Goal: Task Accomplishment & Management: Complete application form

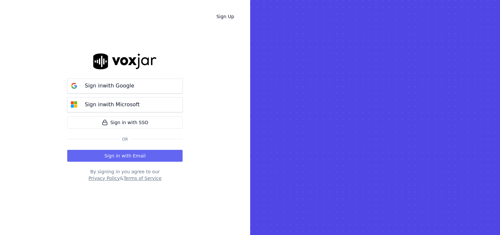
click at [121, 90] on button "Sign in with Google" at bounding box center [124, 85] width 115 height 15
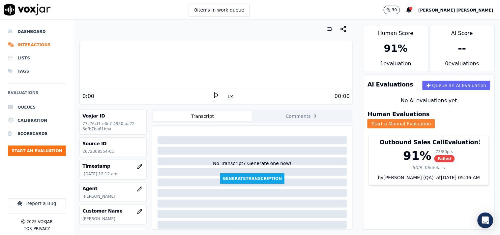
click at [435, 119] on button "Start a Manual Evaluation" at bounding box center [401, 123] width 68 height 9
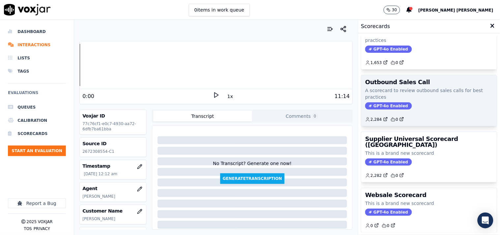
scroll to position [37, 0]
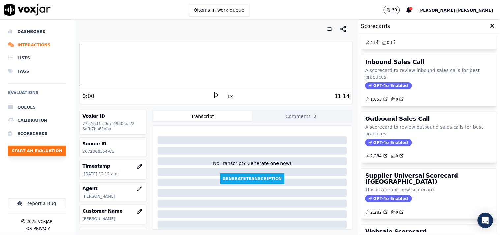
click at [59, 151] on button "Start an Evaluation" at bounding box center [37, 150] width 58 height 11
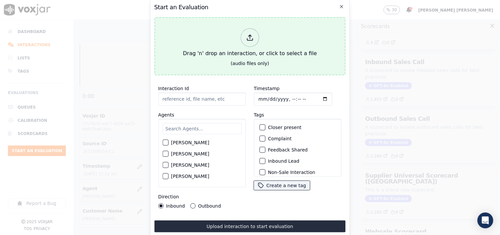
click at [259, 37] on div "Drag 'n' drop an interaction, or click to select a file" at bounding box center [249, 43] width 139 height 34
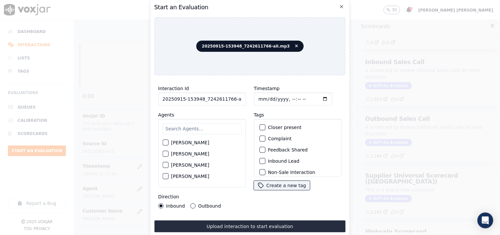
scroll to position [0, 4]
drag, startPoint x: 228, startPoint y: 94, endPoint x: 253, endPoint y: 99, distance: 25.8
click at [253, 99] on div "Interaction Id 20250915-153948_7242611766-all.mp3 Agents Harry Roy Aaron Biswas…" at bounding box center [249, 146] width 191 height 132
type input "20250915-153948_7242611766-C1"
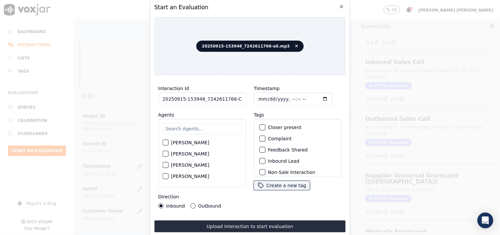
click at [259, 96] on input "Timestamp" at bounding box center [293, 98] width 78 height 13
type input "2025-09-15T15:01"
click at [178, 127] on input "text" at bounding box center [201, 128] width 79 height 11
type input "geo"
click at [187, 139] on div "George Aich" at bounding box center [201, 144] width 79 height 11
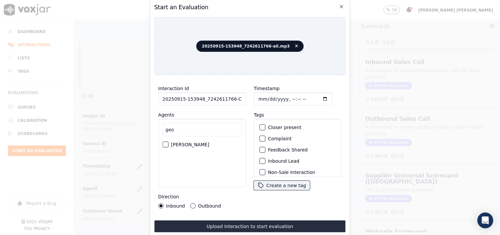
click at [188, 142] on label "George Aich" at bounding box center [190, 144] width 38 height 5
click at [168, 141] on button "George Aich" at bounding box center [165, 144] width 6 height 6
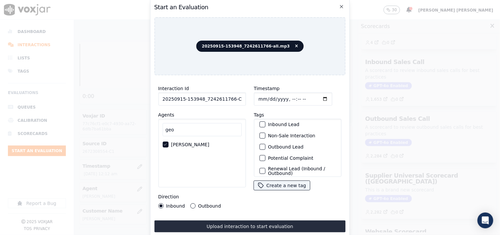
click at [279, 134] on label "Non-Sale Interaction" at bounding box center [291, 135] width 47 height 5
click at [265, 134] on button "Non-Sale Interaction" at bounding box center [262, 135] width 6 height 6
click at [279, 145] on label "Outbound Lead" at bounding box center [286, 146] width 36 height 5
click at [265, 145] on button "Outbound Lead" at bounding box center [262, 147] width 6 height 6
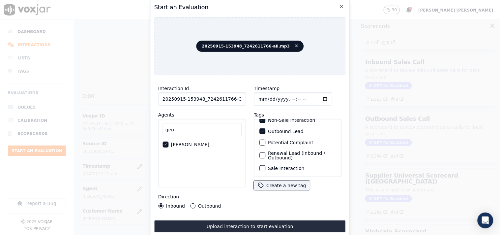
click at [280, 166] on label "Sale Interaction" at bounding box center [286, 168] width 36 height 5
click at [265, 165] on button "Sale Interaction" at bounding box center [262, 168] width 6 height 6
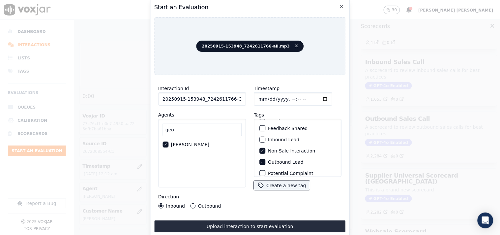
click at [273, 148] on label "Non-Sale Interaction" at bounding box center [291, 150] width 47 height 5
click at [265, 148] on button "Non-Sale Interaction" at bounding box center [262, 151] width 6 height 6
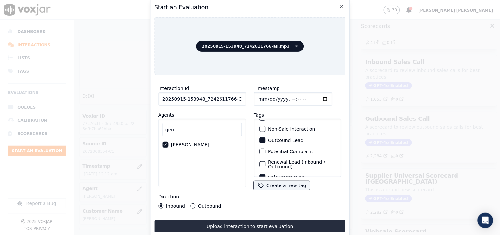
scroll to position [58, 0]
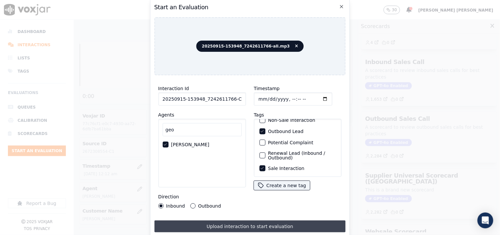
click at [241, 220] on button "Upload interaction to start evaluation" at bounding box center [249, 226] width 191 height 12
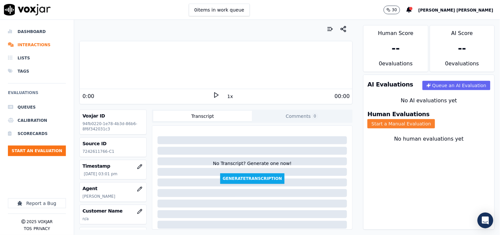
click at [435, 119] on button "Start a Manual Evaluation" at bounding box center [401, 123] width 68 height 9
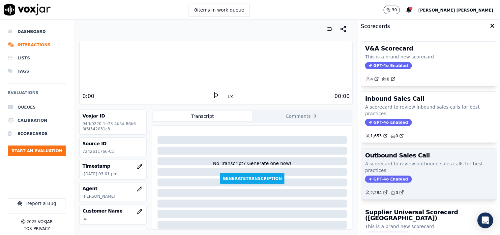
click at [373, 179] on span "GPT-4o Enabled" at bounding box center [388, 178] width 46 height 7
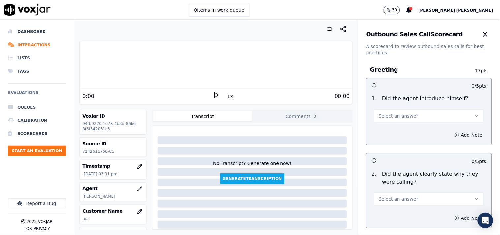
click at [389, 113] on span "Select an answer" at bounding box center [398, 115] width 40 height 7
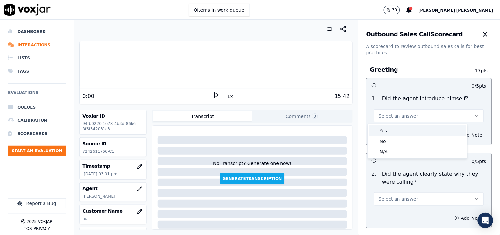
click at [379, 132] on div "Yes" at bounding box center [417, 130] width 97 height 11
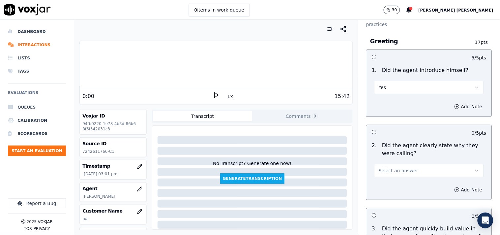
scroll to position [73, 0]
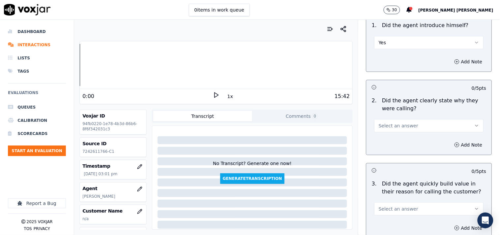
click at [393, 130] on button "Select an answer" at bounding box center [428, 125] width 109 height 13
click at [390, 143] on div "Yes" at bounding box center [417, 140] width 97 height 11
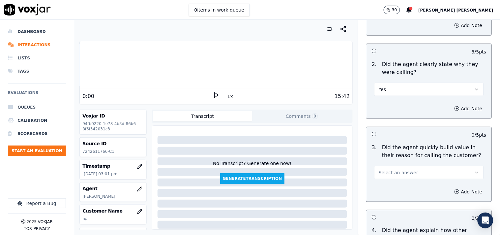
scroll to position [110, 0]
click at [387, 166] on button "Select an answer" at bounding box center [428, 171] width 109 height 13
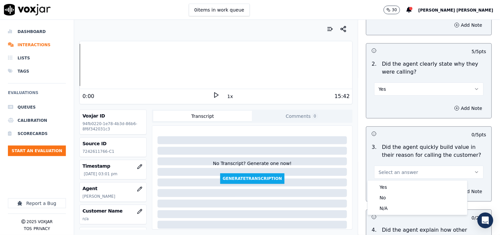
click at [383, 183] on div "Yes" at bounding box center [417, 186] width 97 height 11
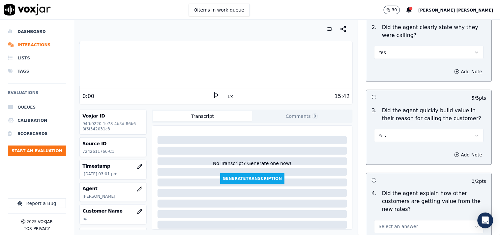
scroll to position [183, 0]
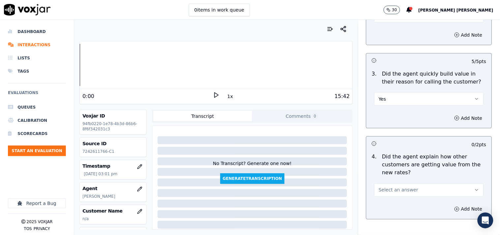
click at [378, 187] on span "Select an answer" at bounding box center [398, 189] width 40 height 7
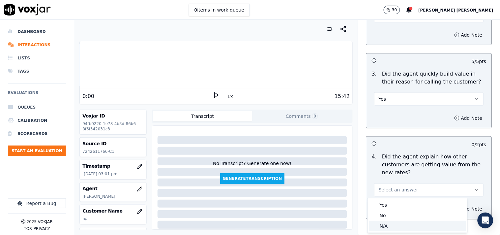
click at [386, 223] on div "N/A" at bounding box center [417, 225] width 97 height 11
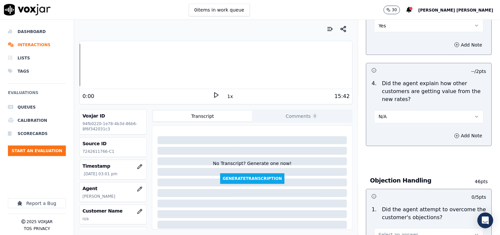
scroll to position [329, 0]
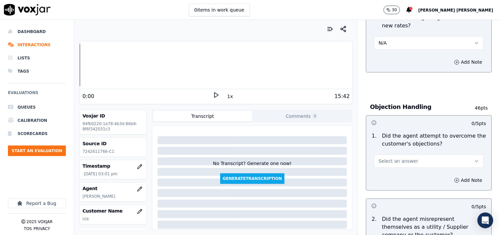
click at [420, 163] on button "Select an answer" at bounding box center [428, 160] width 109 height 13
click at [406, 177] on div "Yes" at bounding box center [417, 176] width 97 height 11
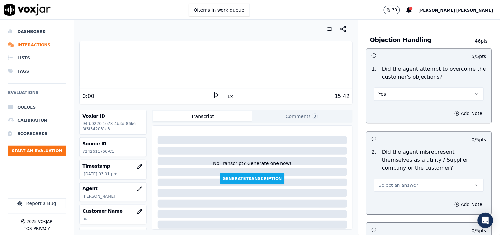
scroll to position [476, 0]
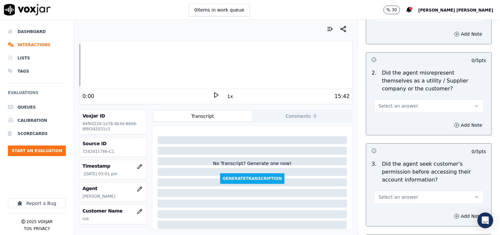
click at [406, 109] on button "Select an answer" at bounding box center [428, 105] width 109 height 13
click at [392, 132] on div "No" at bounding box center [417, 131] width 97 height 11
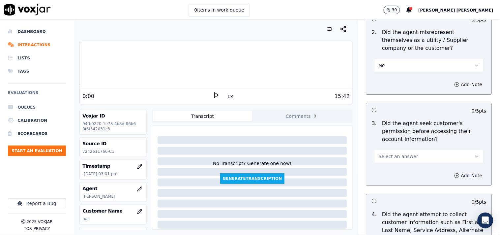
scroll to position [549, 0]
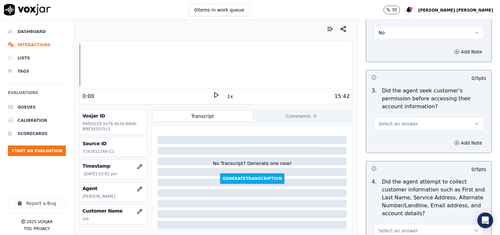
click at [383, 129] on button "Select an answer" at bounding box center [428, 123] width 109 height 13
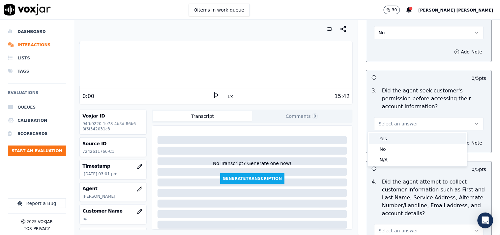
click at [384, 134] on div "Yes" at bounding box center [417, 138] width 97 height 11
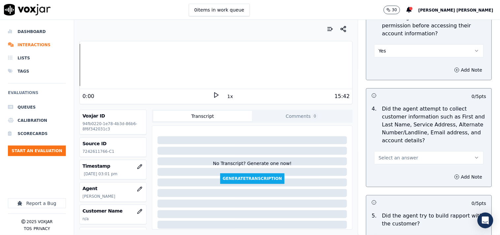
scroll to position [622, 0]
click at [383, 162] on button "Select an answer" at bounding box center [428, 157] width 109 height 13
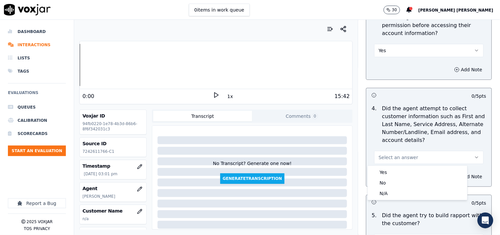
click at [385, 157] on span "Select an answer" at bounding box center [398, 157] width 40 height 7
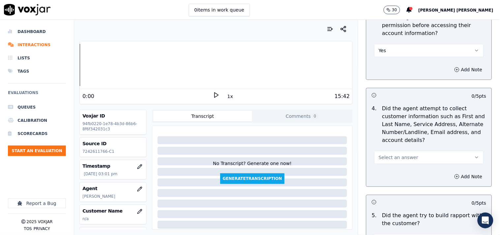
click at [387, 160] on span "Select an answer" at bounding box center [398, 157] width 40 height 7
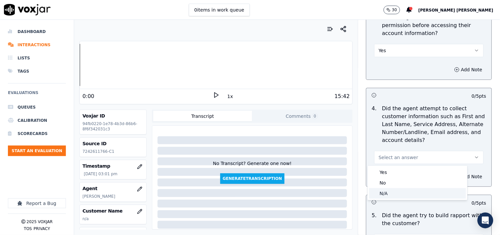
click at [382, 196] on div "N/A" at bounding box center [417, 193] width 97 height 11
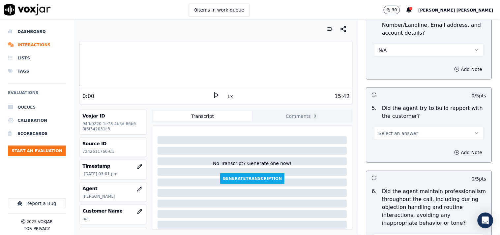
scroll to position [732, 0]
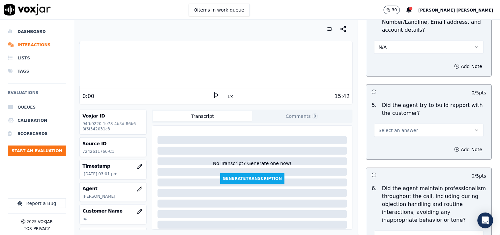
click at [401, 129] on span "Select an answer" at bounding box center [398, 130] width 40 height 7
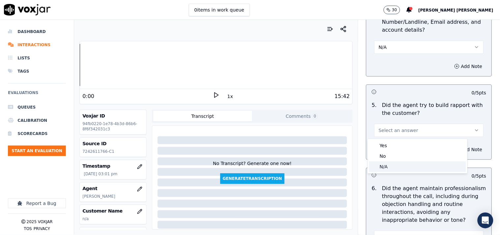
click at [382, 170] on div "N/A" at bounding box center [417, 166] width 97 height 11
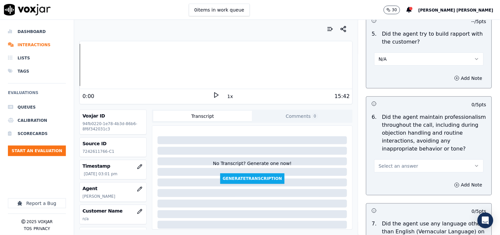
scroll to position [805, 0]
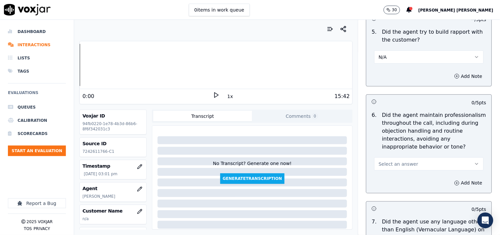
click at [390, 166] on span "Select an answer" at bounding box center [398, 163] width 40 height 7
click at [380, 179] on div "Yes" at bounding box center [417, 179] width 97 height 11
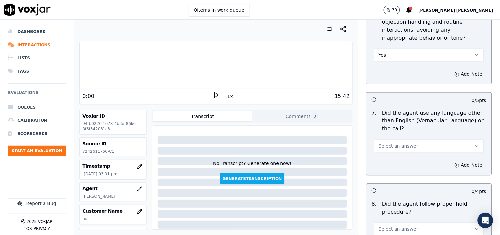
scroll to position [915, 0]
click at [405, 146] on button "Select an answer" at bounding box center [428, 144] width 109 height 13
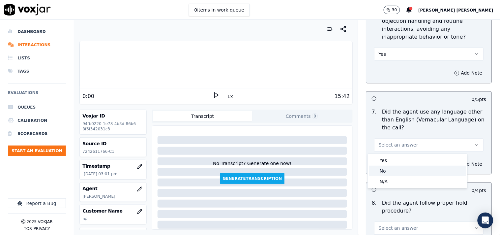
click at [399, 173] on div "No" at bounding box center [417, 170] width 97 height 11
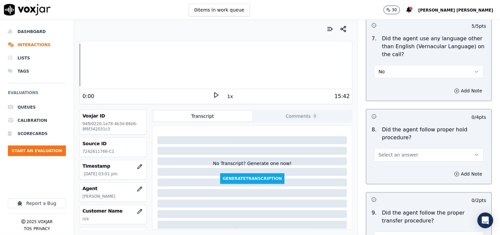
click at [399, 157] on span "Select an answer" at bounding box center [398, 154] width 40 height 7
click at [393, 170] on div "Yes" at bounding box center [417, 169] width 97 height 11
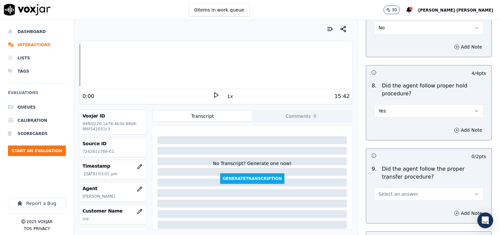
scroll to position [1098, 0]
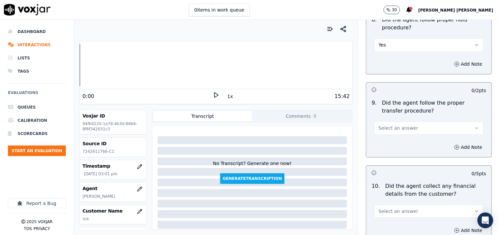
click at [405, 133] on button "Select an answer" at bounding box center [428, 127] width 109 height 13
click at [402, 142] on div "Yes" at bounding box center [417, 143] width 97 height 11
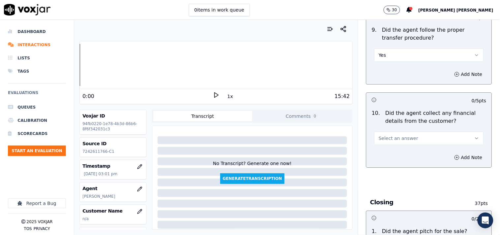
scroll to position [1171, 0]
click at [402, 143] on button "Select an answer" at bounding box center [428, 137] width 109 height 13
click at [395, 160] on div "No" at bounding box center [417, 163] width 97 height 11
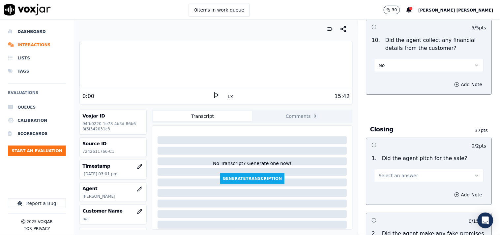
scroll to position [1244, 0]
click at [392, 170] on button "Select an answer" at bounding box center [428, 174] width 109 height 13
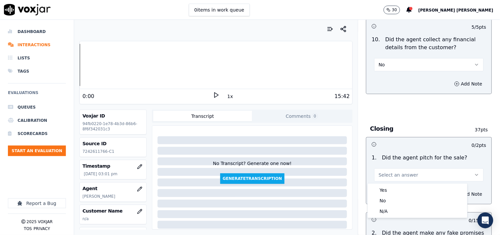
click at [384, 183] on div "Yes No N/A" at bounding box center [417, 200] width 99 height 34
click at [384, 184] on div "Yes No N/A" at bounding box center [417, 200] width 99 height 34
click at [383, 186] on div "Yes" at bounding box center [417, 189] width 97 height 11
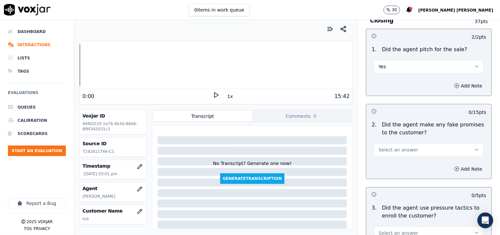
scroll to position [1354, 0]
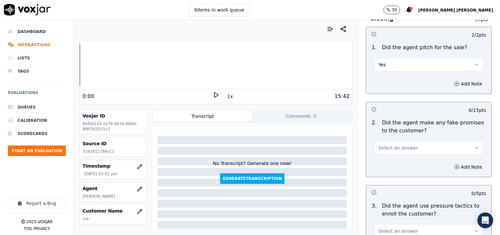
click at [399, 152] on button "Select an answer" at bounding box center [428, 147] width 109 height 13
click at [391, 172] on div "No" at bounding box center [417, 173] width 97 height 11
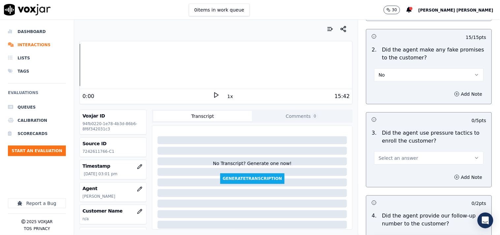
scroll to position [1427, 0]
click at [396, 159] on span "Select an answer" at bounding box center [398, 157] width 40 height 7
click at [388, 184] on div "No" at bounding box center [417, 183] width 97 height 11
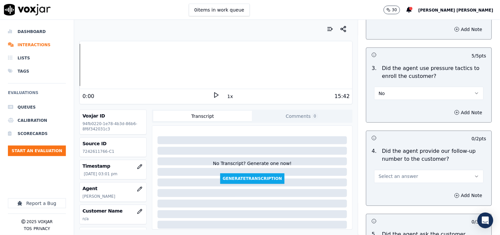
scroll to position [1500, 0]
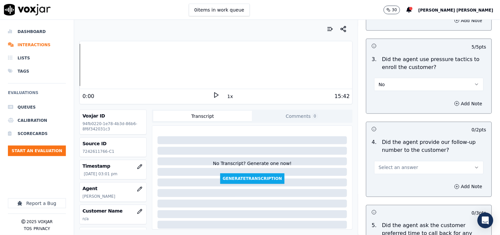
click at [390, 165] on span "Select an answer" at bounding box center [398, 167] width 40 height 7
click at [390, 182] on div "Yes" at bounding box center [417, 183] width 97 height 11
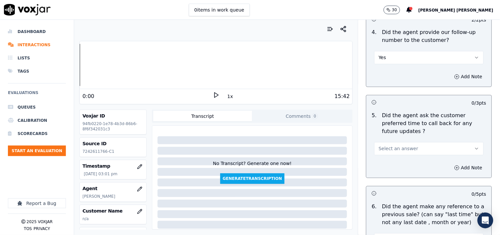
click at [393, 145] on span "Select an answer" at bounding box center [398, 148] width 40 height 7
click at [389, 159] on div "Yes" at bounding box center [417, 156] width 97 height 11
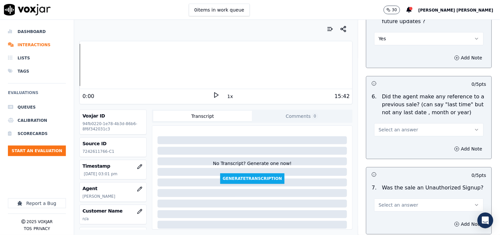
click at [392, 126] on button "Select an answer" at bounding box center [428, 129] width 109 height 13
click at [390, 146] on div "No" at bounding box center [417, 147] width 97 height 11
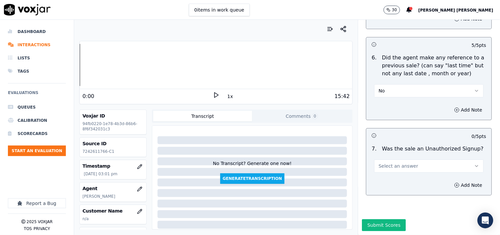
scroll to position [1768, 0]
click at [393, 159] on button "Select an answer" at bounding box center [428, 165] width 109 height 13
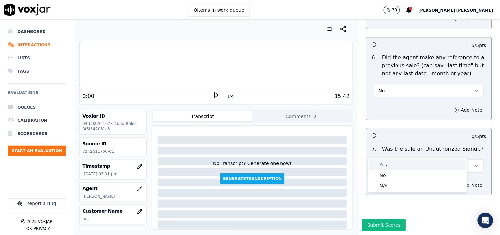
click at [386, 170] on div "No" at bounding box center [417, 175] width 97 height 11
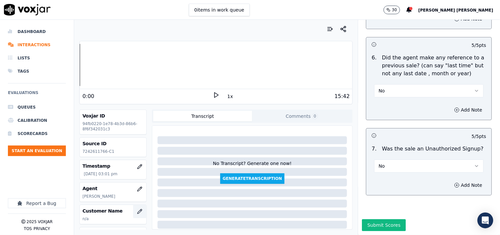
scroll to position [37, 0]
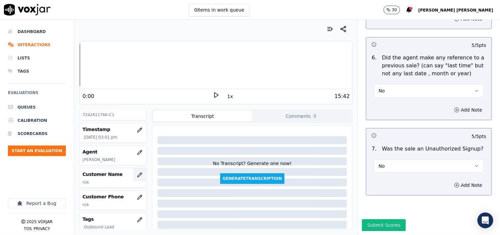
click at [137, 176] on icon "button" at bounding box center [139, 174] width 5 height 5
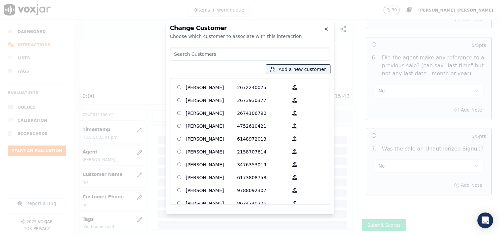
paste input "BARBARA A CERUTTI"
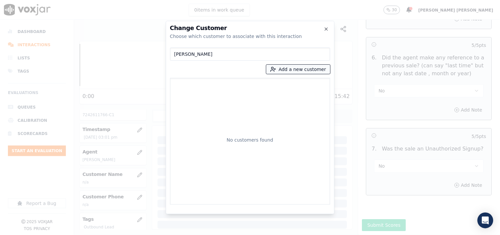
type input "BARBARA A CERUTTI"
click at [284, 67] on button "Add a new customer" at bounding box center [298, 69] width 64 height 9
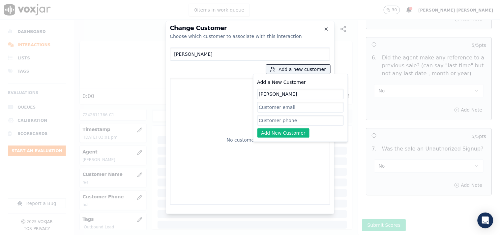
type input "BARBARA A CERUTTI"
drag, startPoint x: 275, startPoint y: 123, endPoint x: 274, endPoint y: 119, distance: 3.8
click at [275, 123] on input "Add a New Customer" at bounding box center [300, 120] width 86 height 11
paste input "7242611766"
type input "7242611766"
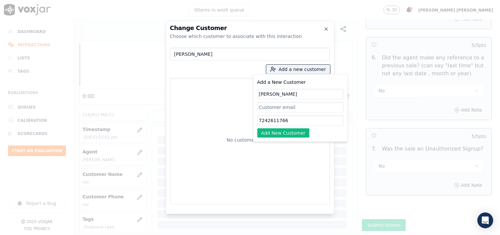
click at [308, 96] on input "BARBARA A CERUTTI" at bounding box center [300, 94] width 86 height 11
click at [260, 94] on input "BARBARA A CERUTTI" at bounding box center [300, 94] width 86 height 11
type input "BARBARA A CERUTTI"
click at [298, 136] on button "Add New Customer" at bounding box center [283, 132] width 52 height 9
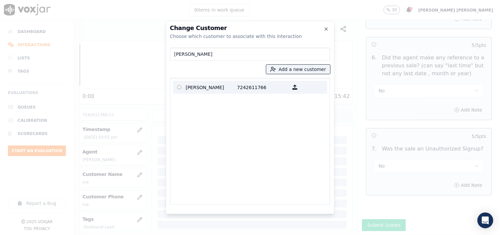
click at [239, 84] on p "7242611766" at bounding box center [262, 87] width 51 height 10
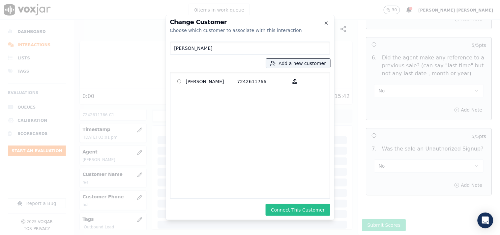
click at [288, 211] on button "Connect This Customer" at bounding box center [297, 210] width 64 height 12
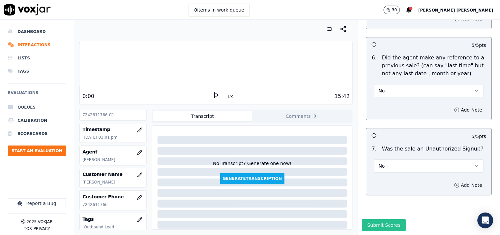
click at [363, 219] on button "Submit Scores" at bounding box center [384, 225] width 44 height 12
